Goal: Task Accomplishment & Management: Manage account settings

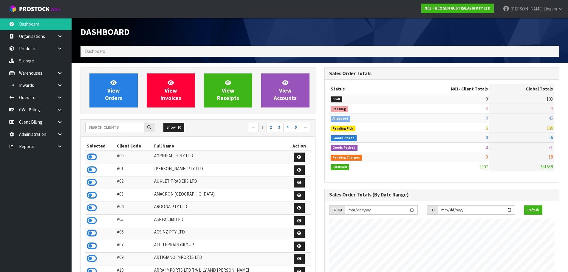
scroll to position [452, 244]
click at [100, 132] on input "text" at bounding box center [114, 127] width 59 height 9
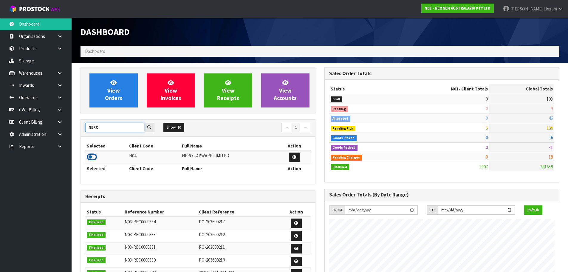
type input "NERO"
click at [93, 159] on icon at bounding box center [92, 156] width 10 height 9
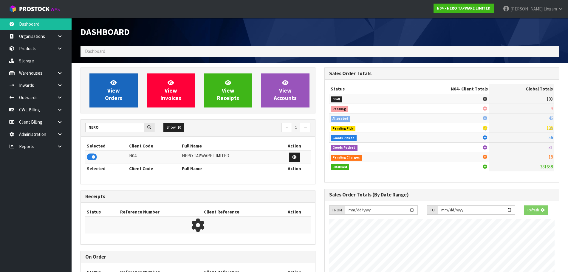
scroll to position [372, 244]
click at [114, 98] on span "View Orders" at bounding box center [113, 90] width 17 height 22
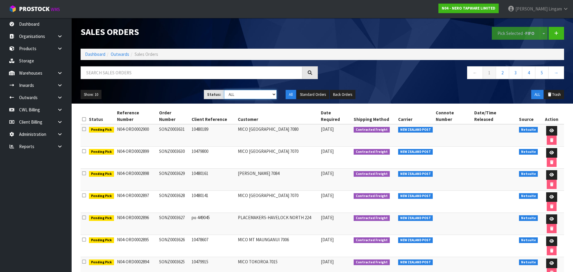
click at [252, 97] on select "Draft Pending Allocated Pending Pick Goods Picked Goods Packed Pending Charges …" at bounding box center [250, 94] width 53 height 9
click at [224, 90] on select "Draft Pending Allocated Pending Pick Goods Picked Goods Packed Pending Charges …" at bounding box center [250, 94] width 53 height 9
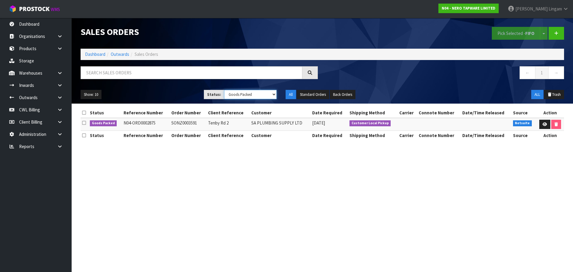
click at [263, 95] on select "Draft Pending Allocated Pending Pick Goods Picked Goods Packed Pending Charges …" at bounding box center [250, 94] width 53 height 9
click at [224, 90] on select "Draft Pending Allocated Pending Pick Goods Picked Goods Packed Pending Charges …" at bounding box center [250, 94] width 53 height 9
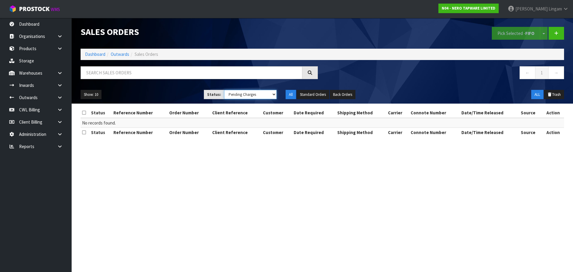
click at [260, 95] on select "Draft Pending Allocated Pending Pick Goods Picked Goods Packed Pending Charges …" at bounding box center [250, 94] width 53 height 9
select select "string:3"
click at [224, 90] on select "Draft Pending Allocated Pending Pick Goods Picked Goods Packed Pending Charges …" at bounding box center [250, 94] width 53 height 9
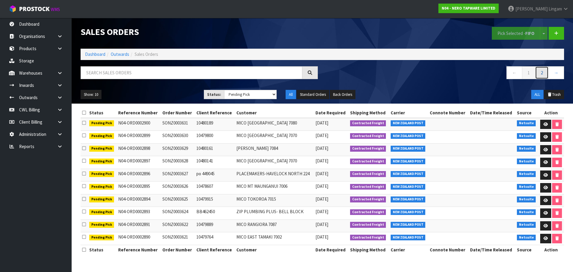
click at [541, 75] on link "2" at bounding box center [541, 72] width 13 height 13
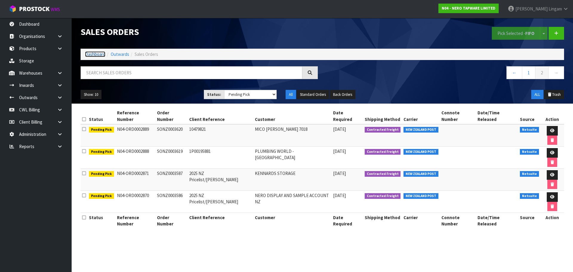
click at [95, 55] on link "Dashboard" at bounding box center [95, 54] width 20 height 6
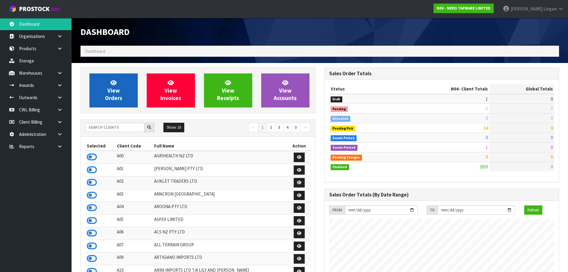
scroll to position [484, 244]
click at [118, 99] on span "View Orders" at bounding box center [113, 90] width 17 height 22
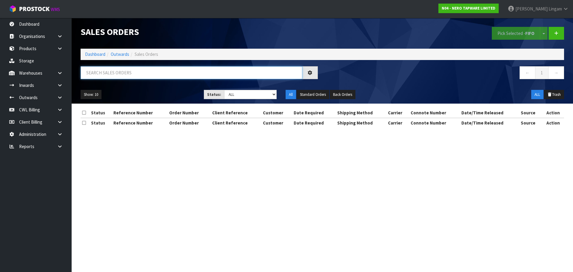
click at [161, 73] on input "text" at bounding box center [192, 72] width 222 height 13
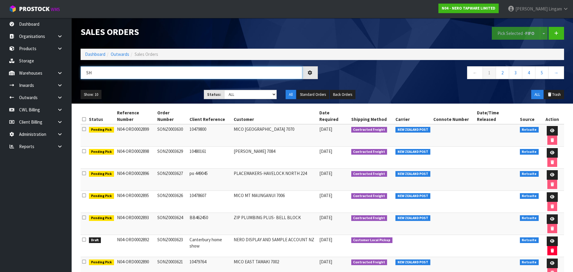
type input "S"
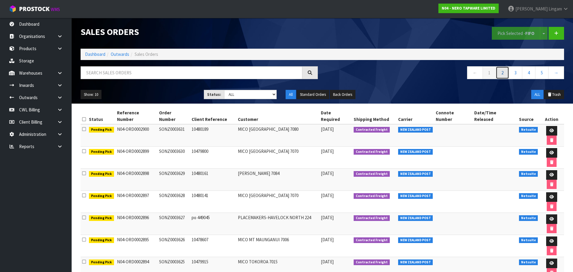
click at [500, 71] on link "2" at bounding box center [501, 72] width 13 height 13
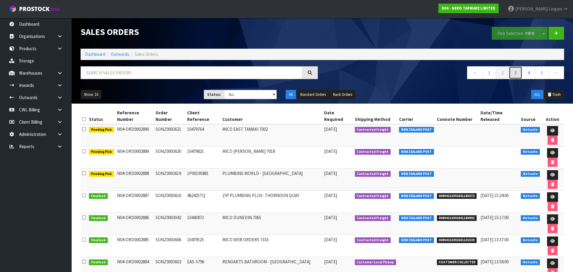
click at [513, 75] on link "3" at bounding box center [514, 72] width 13 height 13
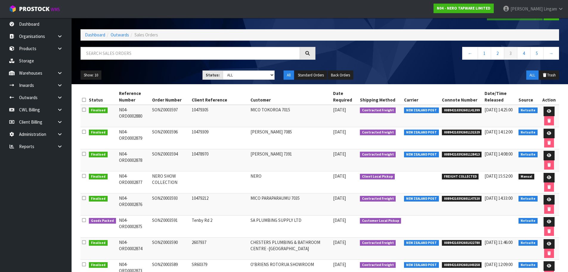
scroll to position [30, 0]
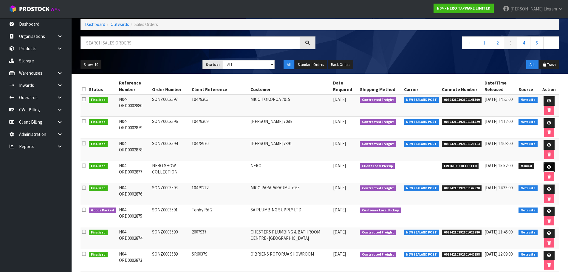
click at [549, 168] on icon at bounding box center [549, 167] width 4 height 4
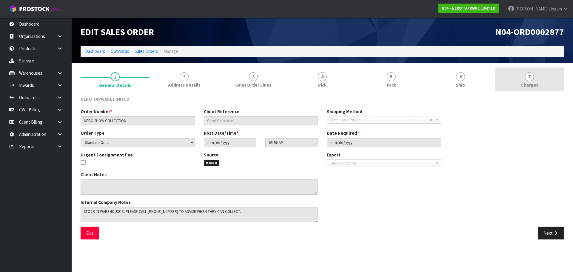
click at [528, 84] on span "Charges" at bounding box center [529, 85] width 17 height 6
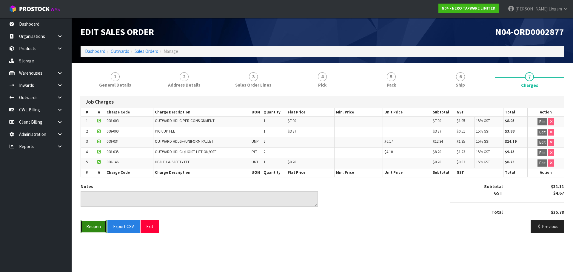
click at [89, 226] on button "Reopen" at bounding box center [94, 226] width 26 height 13
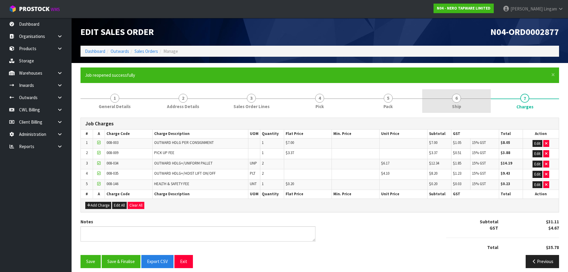
click at [464, 107] on link "6 Ship" at bounding box center [456, 101] width 68 height 24
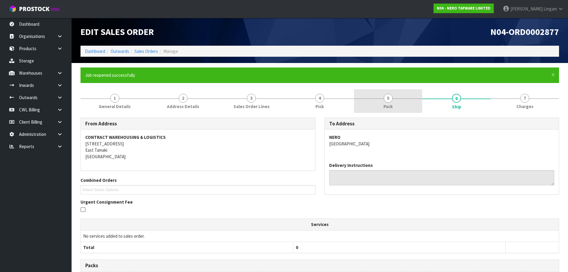
click at [387, 106] on span "Pack" at bounding box center [388, 106] width 9 height 6
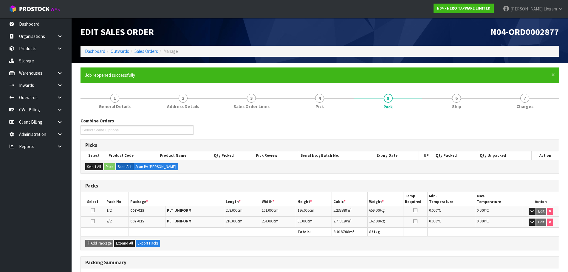
click at [158, 24] on div "Edit Sales Order" at bounding box center [198, 32] width 244 height 28
click at [388, 106] on span "Pack" at bounding box center [388, 106] width 9 height 6
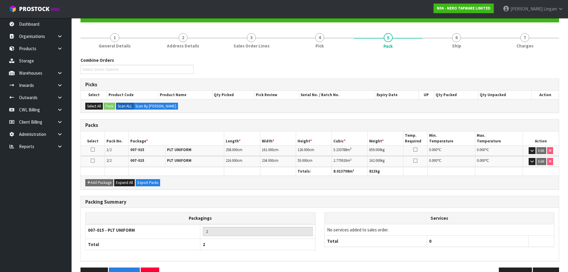
scroll to position [78, 0]
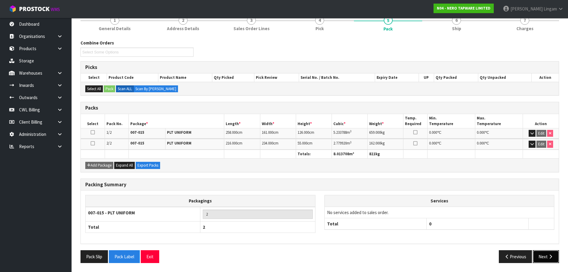
click at [543, 258] on button "Next" at bounding box center [546, 256] width 26 height 13
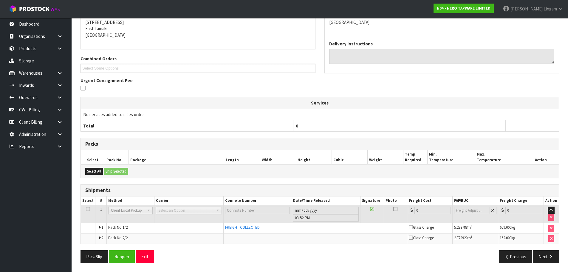
scroll to position [122, 0]
click at [120, 256] on button "Reopen" at bounding box center [122, 256] width 26 height 13
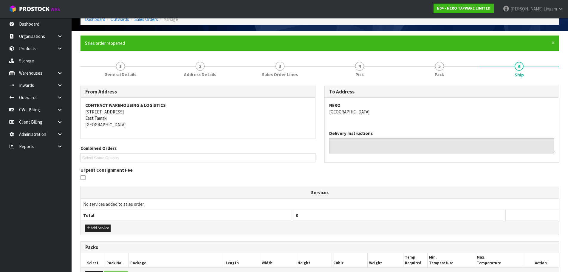
scroll to position [0, 0]
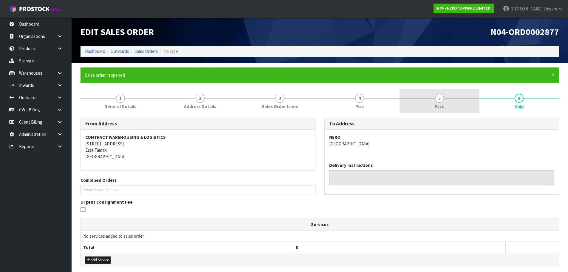
click at [443, 104] on span "Pack" at bounding box center [439, 106] width 9 height 6
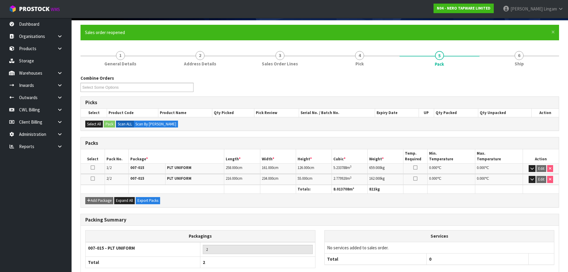
scroll to position [78, 0]
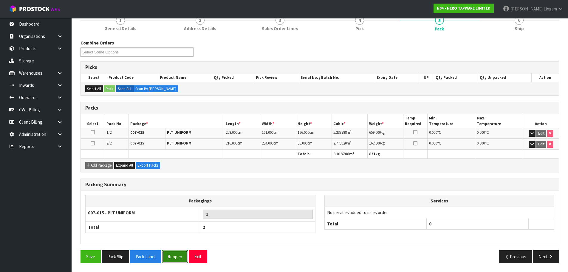
click at [171, 253] on button "Reopen" at bounding box center [175, 256] width 26 height 13
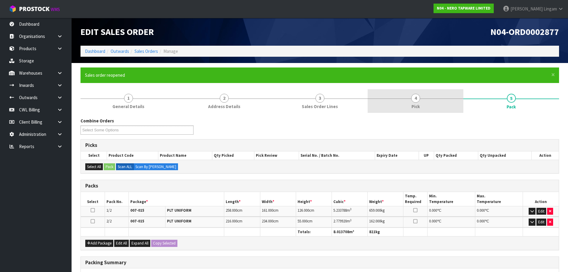
click at [413, 111] on link "4 Pick" at bounding box center [416, 101] width 96 height 24
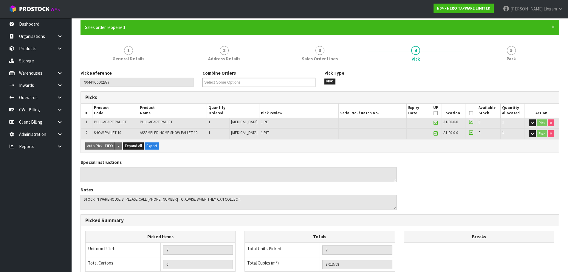
scroll to position [154, 0]
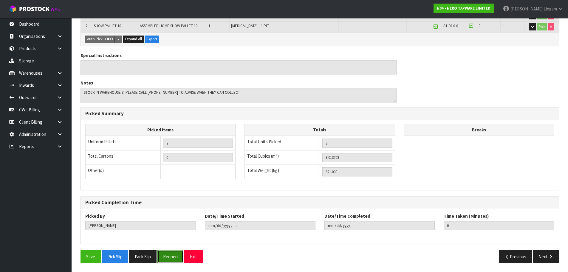
click at [178, 259] on button "Reopen" at bounding box center [170, 256] width 26 height 13
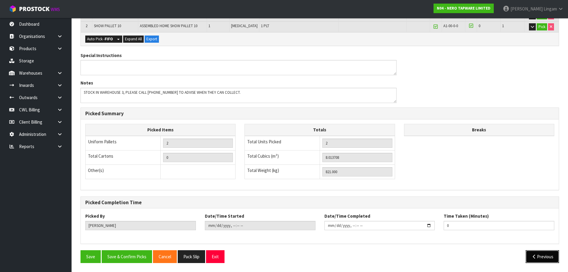
click at [542, 254] on button "Previous" at bounding box center [542, 256] width 33 height 13
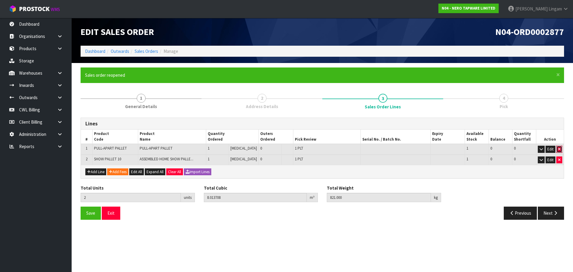
click at [558, 150] on icon "button" at bounding box center [559, 149] width 2 height 4
type input "1"
type input "2.77992"
type input "162"
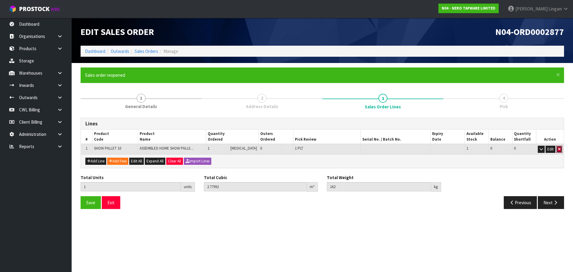
click at [558, 150] on icon "button" at bounding box center [559, 149] width 2 height 4
type input "0"
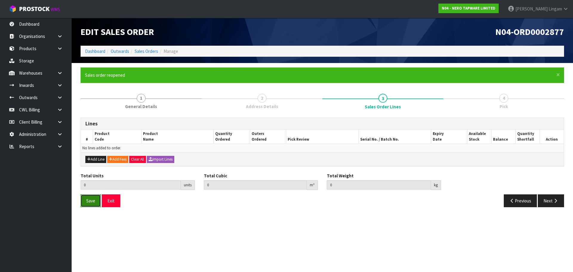
click at [92, 201] on span "Save" at bounding box center [90, 201] width 9 height 6
click at [99, 52] on link "Dashboard" at bounding box center [95, 51] width 20 height 6
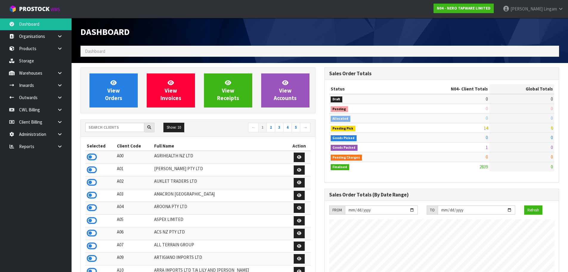
scroll to position [484, 244]
click at [104, 131] on input "text" at bounding box center [114, 127] width 59 height 9
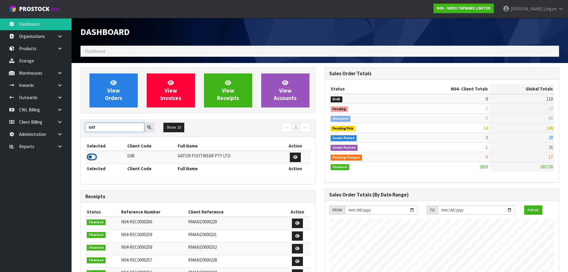
type input "GAT"
click at [90, 157] on icon at bounding box center [92, 156] width 10 height 9
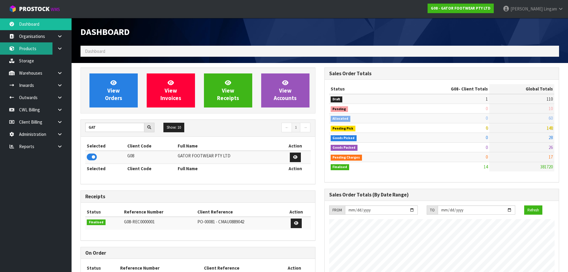
scroll to position [407, 244]
click at [30, 50] on link "Products" at bounding box center [36, 48] width 72 height 12
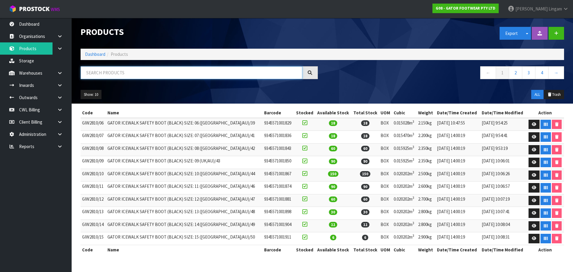
click at [213, 74] on input "text" at bounding box center [192, 72] width 222 height 13
paste input "OSCM4044"
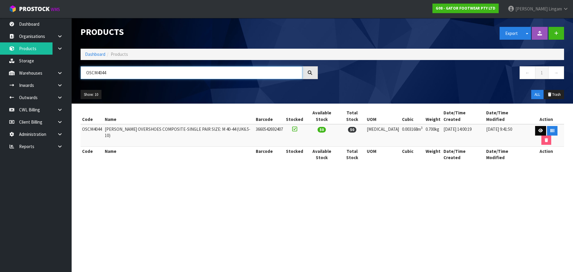
type input "OSCM4044"
click at [538, 129] on icon at bounding box center [540, 131] width 4 height 4
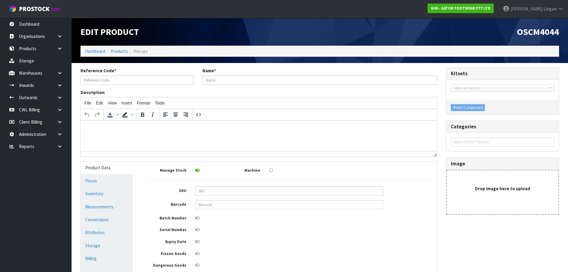
type input "OSCM4044"
type input "[PERSON_NAME] OVERSHOES COMPOSITE-SINGLE PAIR SIZE: M 40-44 (UK6.5-10)"
type input "3660542692407"
click at [152, 129] on p at bounding box center [259, 128] width 347 height 7
click at [106, 221] on link "Conversions" at bounding box center [107, 219] width 52 height 12
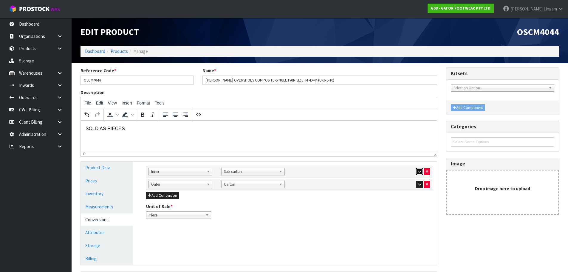
click at [419, 171] on icon "button" at bounding box center [419, 171] width 3 height 4
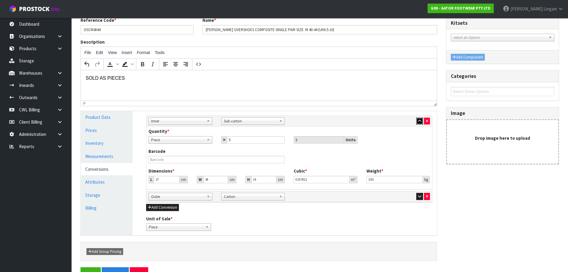
scroll to position [60, 0]
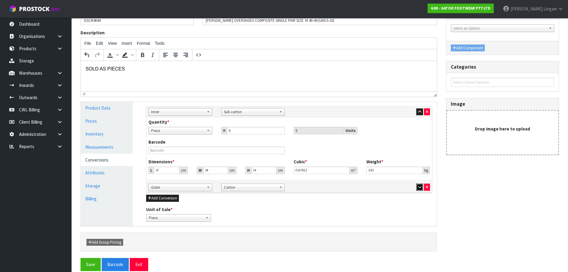
click at [421, 188] on icon "button" at bounding box center [419, 187] width 3 height 4
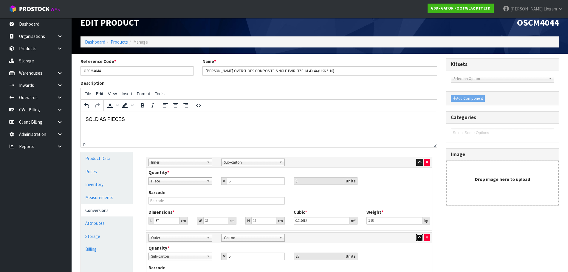
scroll to position [0, 0]
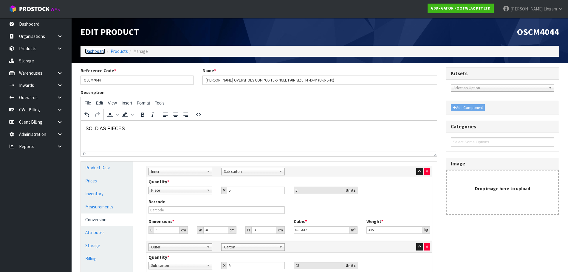
click at [98, 49] on link "Dashboard" at bounding box center [95, 51] width 20 height 6
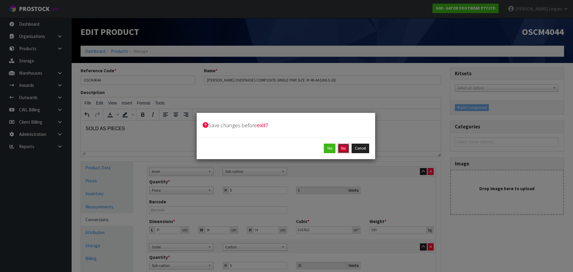
click at [345, 149] on button "No" at bounding box center [343, 148] width 11 height 10
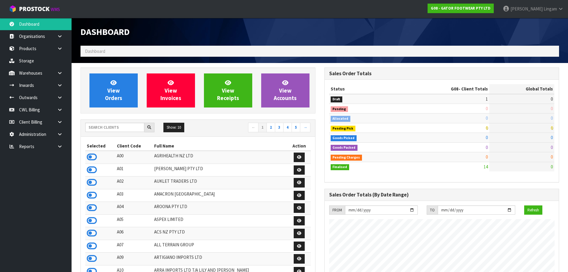
scroll to position [407, 244]
click at [102, 127] on input "text" at bounding box center [114, 127] width 59 height 9
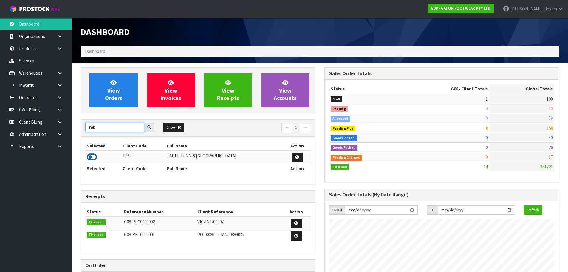
type input "TAB"
click at [93, 157] on icon at bounding box center [92, 156] width 10 height 9
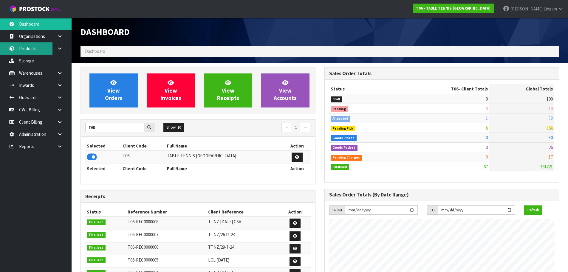
scroll to position [384, 244]
click at [23, 51] on link "Products" at bounding box center [36, 48] width 72 height 12
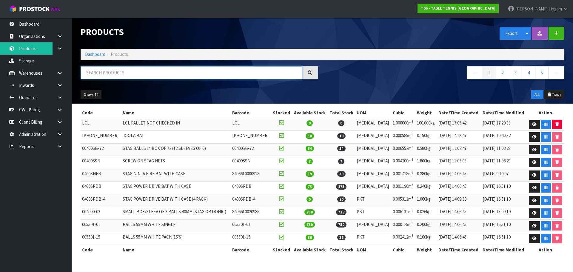
click at [147, 75] on input "text" at bounding box center [192, 72] width 222 height 13
paste input "0400SPDB"
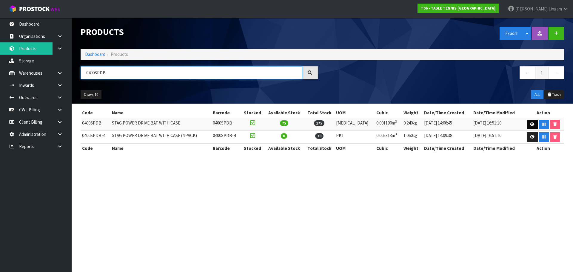
type input "0400SPDB"
click at [530, 124] on icon at bounding box center [532, 124] width 4 height 4
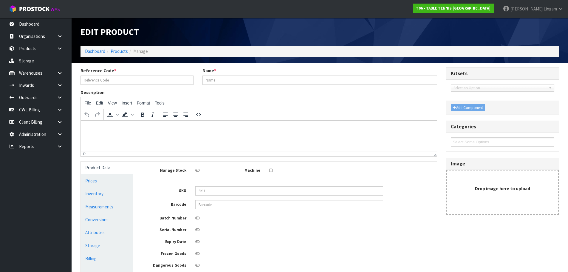
type input "0400SPDB"
type input "STAG POWER DRIVE BAT WITH CASE"
click at [106, 205] on link "Measurements" at bounding box center [107, 206] width 52 height 12
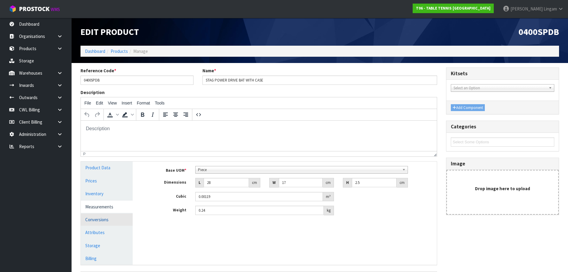
click at [112, 223] on link "Conversions" at bounding box center [107, 219] width 52 height 12
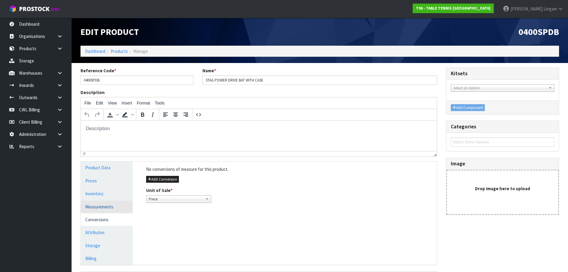
click at [106, 208] on link "Measurements" at bounding box center [107, 206] width 52 height 12
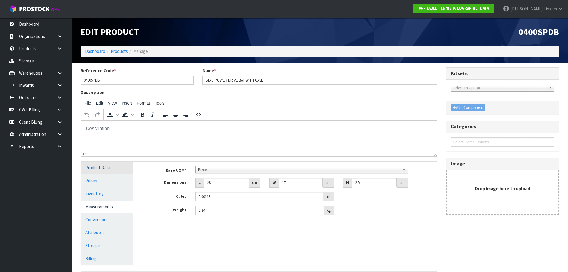
click at [112, 171] on link "Product Data" at bounding box center [107, 167] width 52 height 12
